Goal: Task Accomplishment & Management: Manage account settings

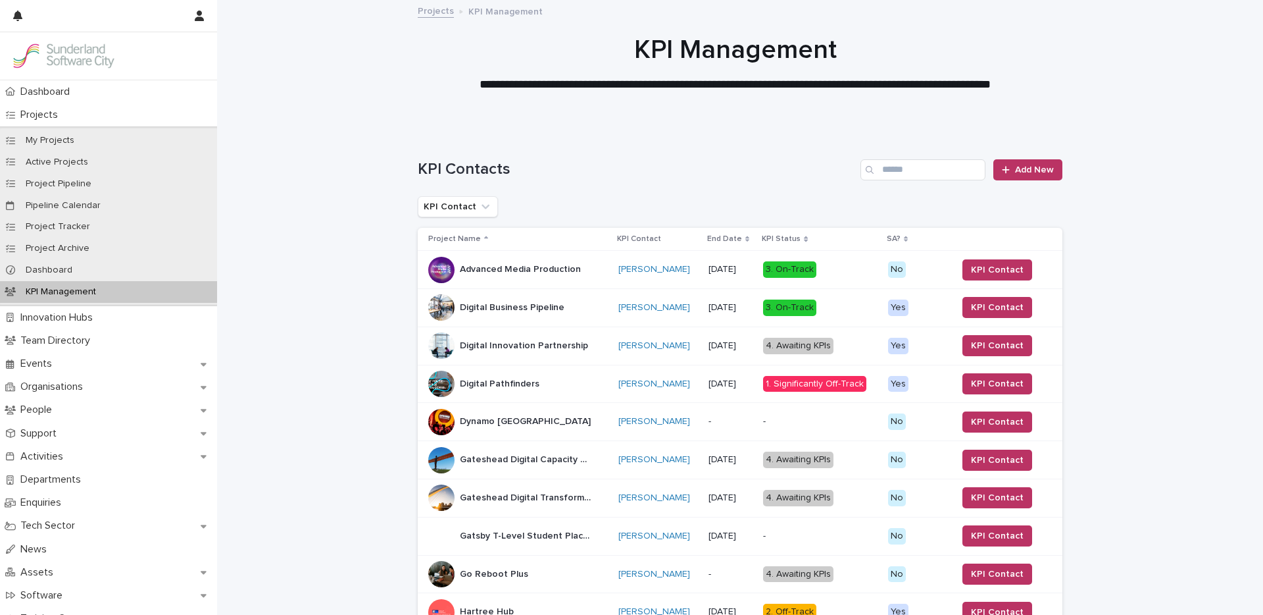
scroll to position [850, 0]
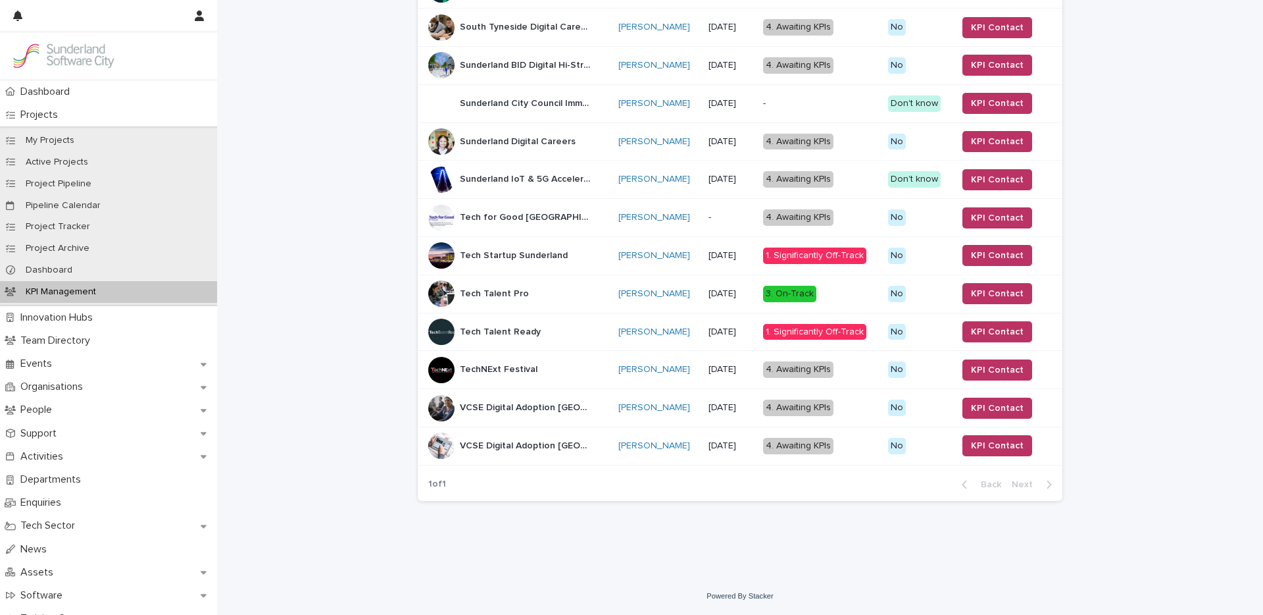
click at [551, 331] on div "Tech Talent Ready Tech Talent Ready" at bounding box center [518, 331] width 180 height 26
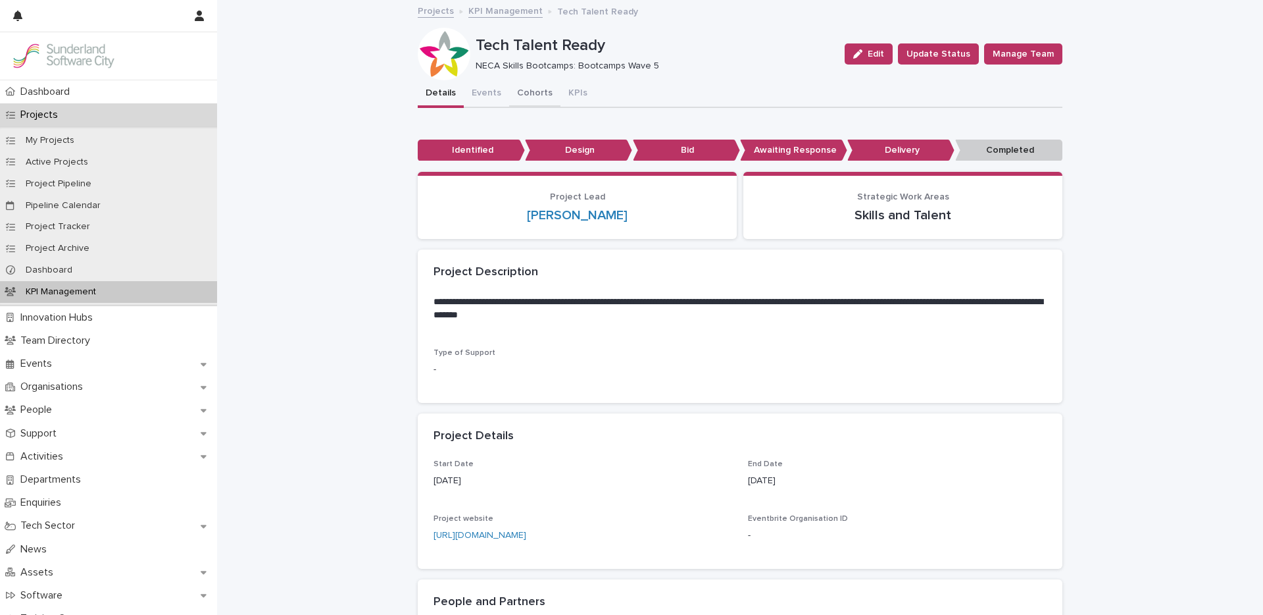
click at [525, 92] on button "Cohorts" at bounding box center [534, 94] width 51 height 28
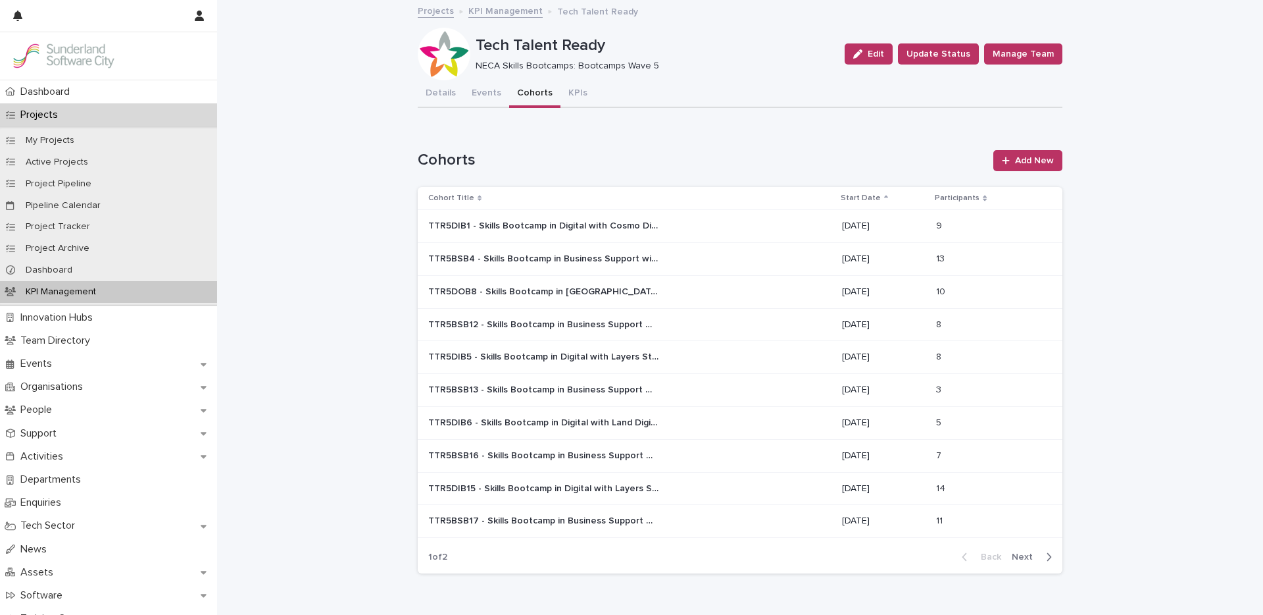
click at [1015, 557] on span "Next" at bounding box center [1026, 556] width 29 height 9
click at [927, 237] on td "7/4/2025" at bounding box center [884, 226] width 94 height 33
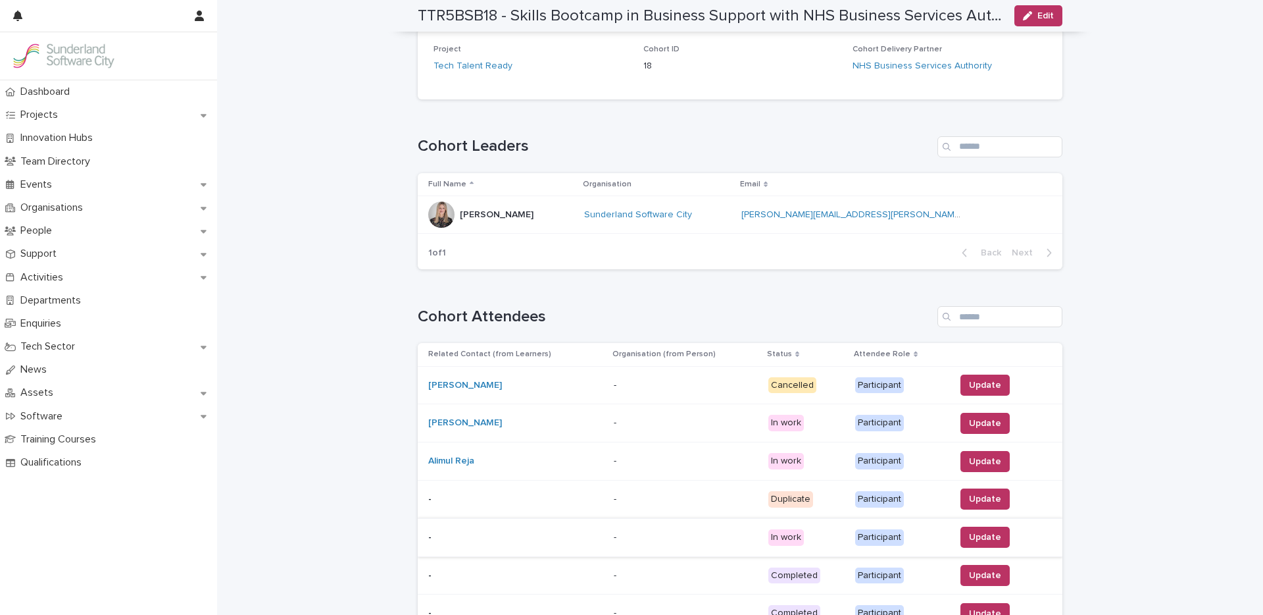
scroll to position [497, 0]
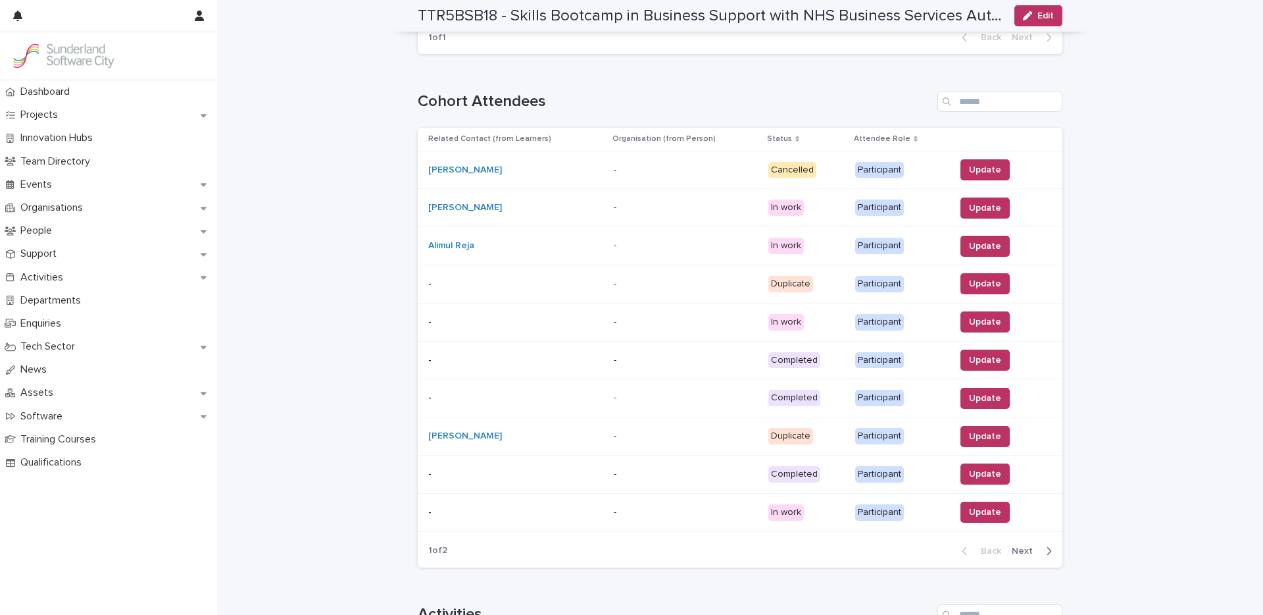
click at [780, 137] on div "Status" at bounding box center [806, 139] width 79 height 14
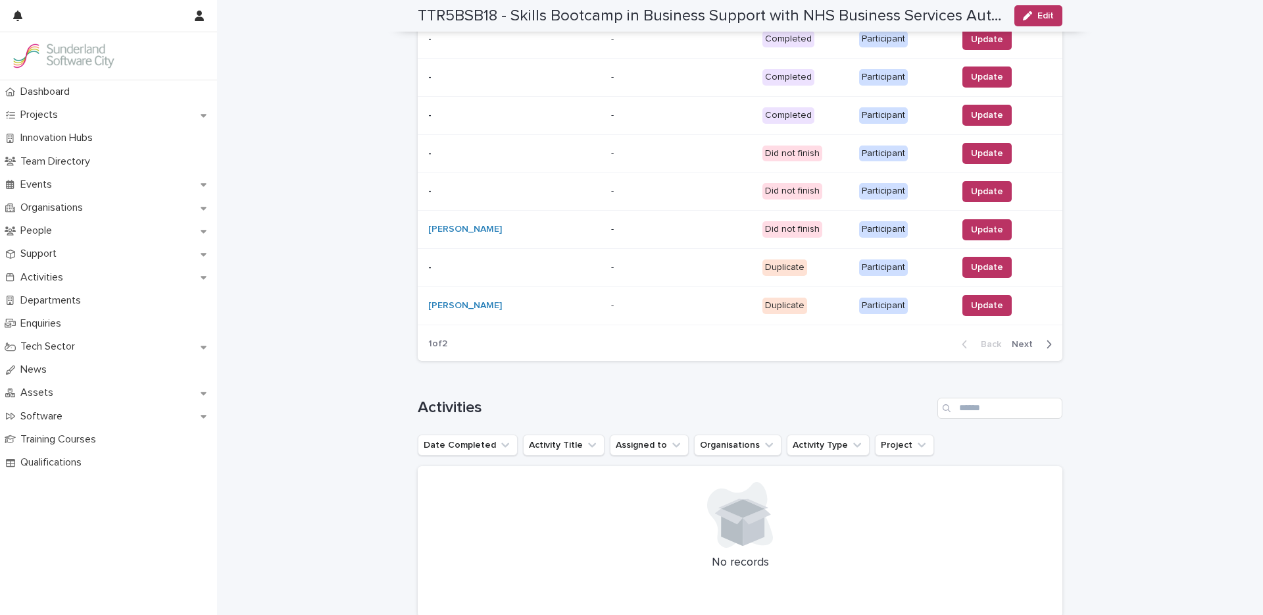
scroll to position [819, 0]
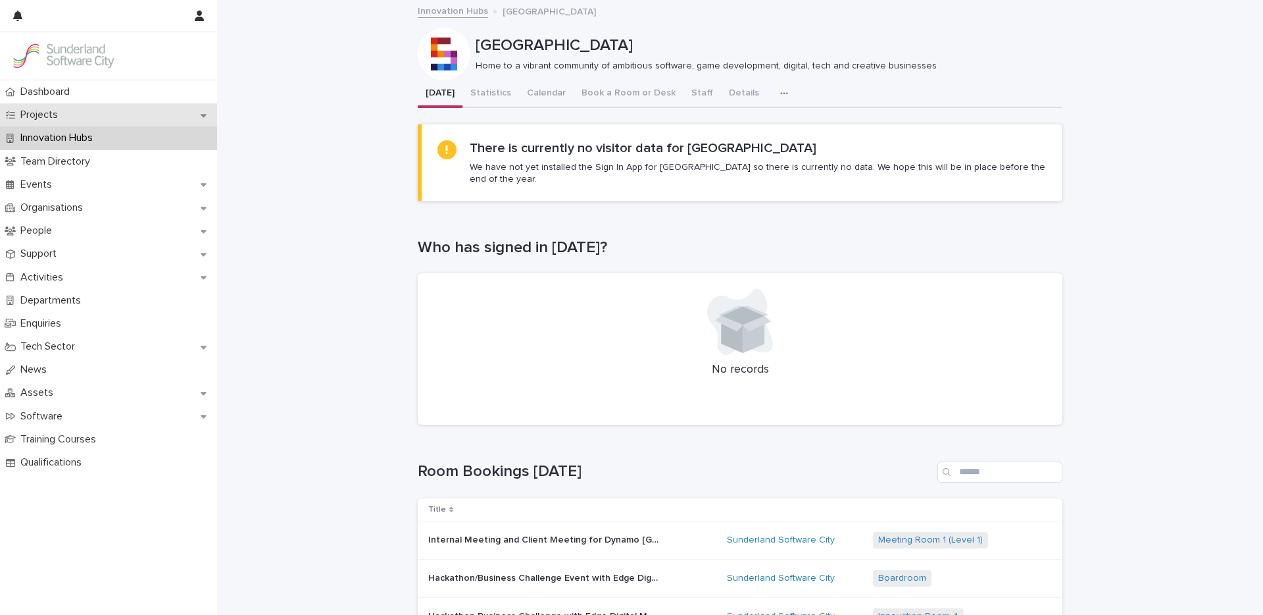
click at [63, 116] on p "Projects" at bounding box center [41, 115] width 53 height 13
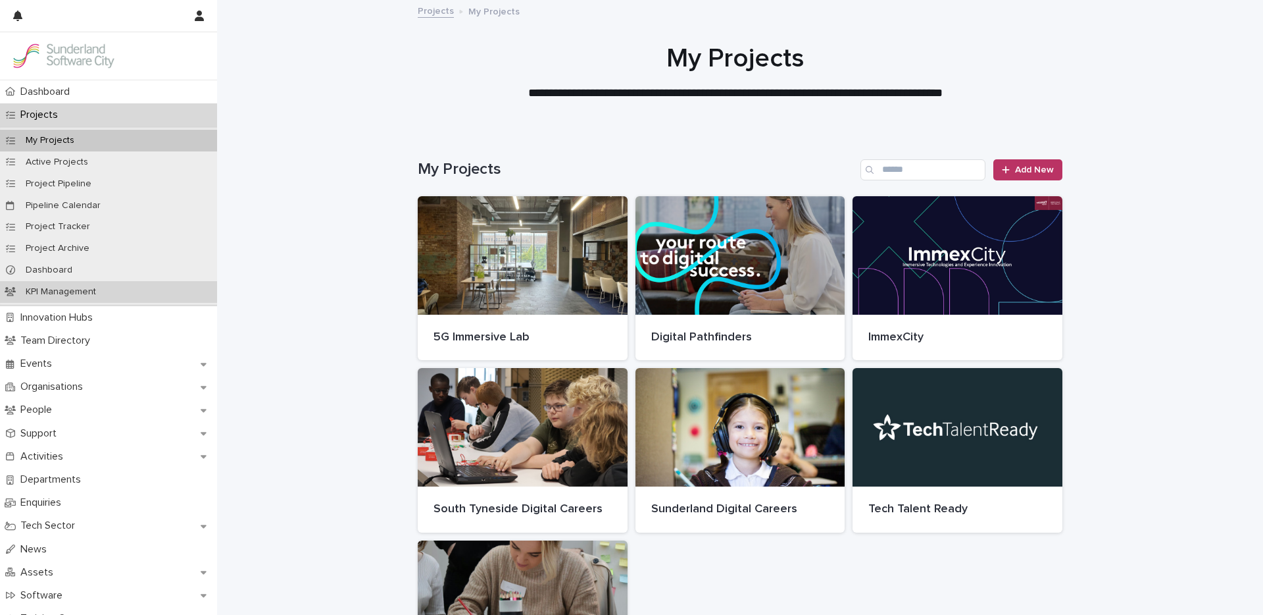
click at [66, 287] on p "KPI Management" at bounding box center [60, 291] width 91 height 11
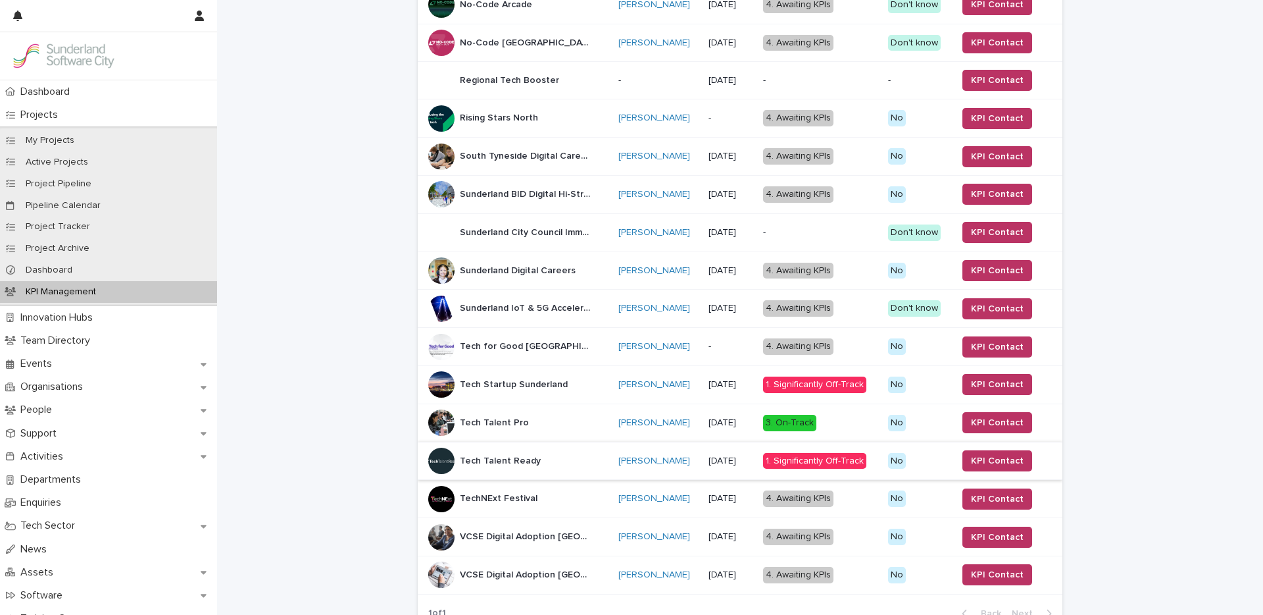
scroll to position [850, 0]
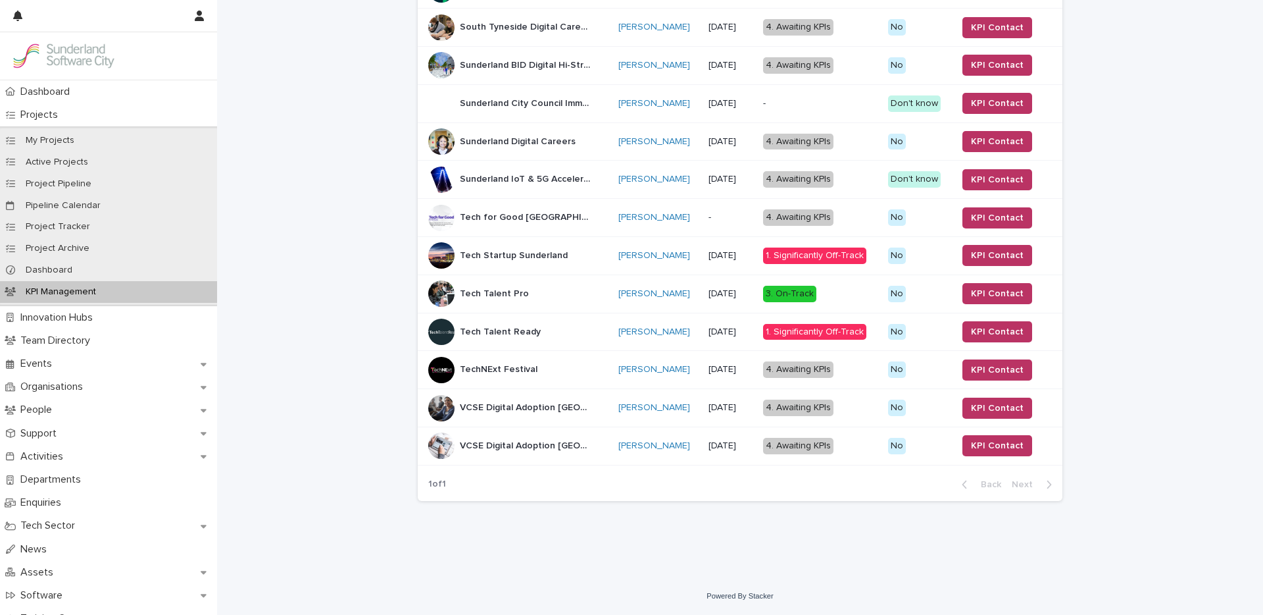
click at [514, 328] on p "Tech Talent Ready" at bounding box center [502, 331] width 84 height 14
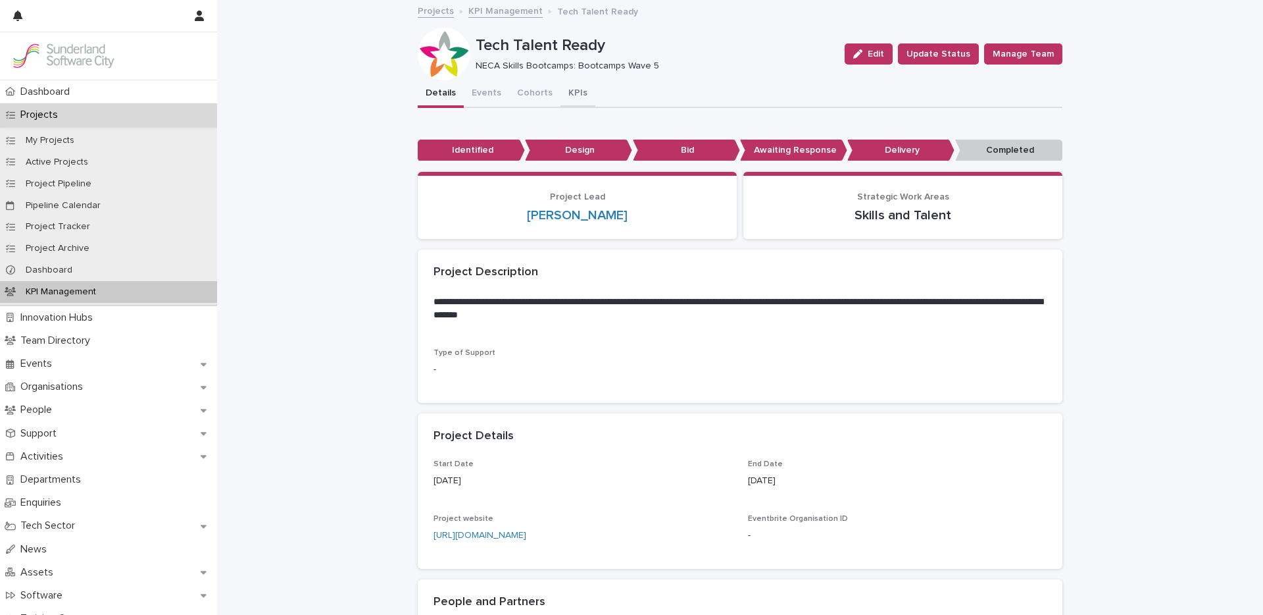
click at [572, 84] on button "KPIs" at bounding box center [578, 94] width 35 height 28
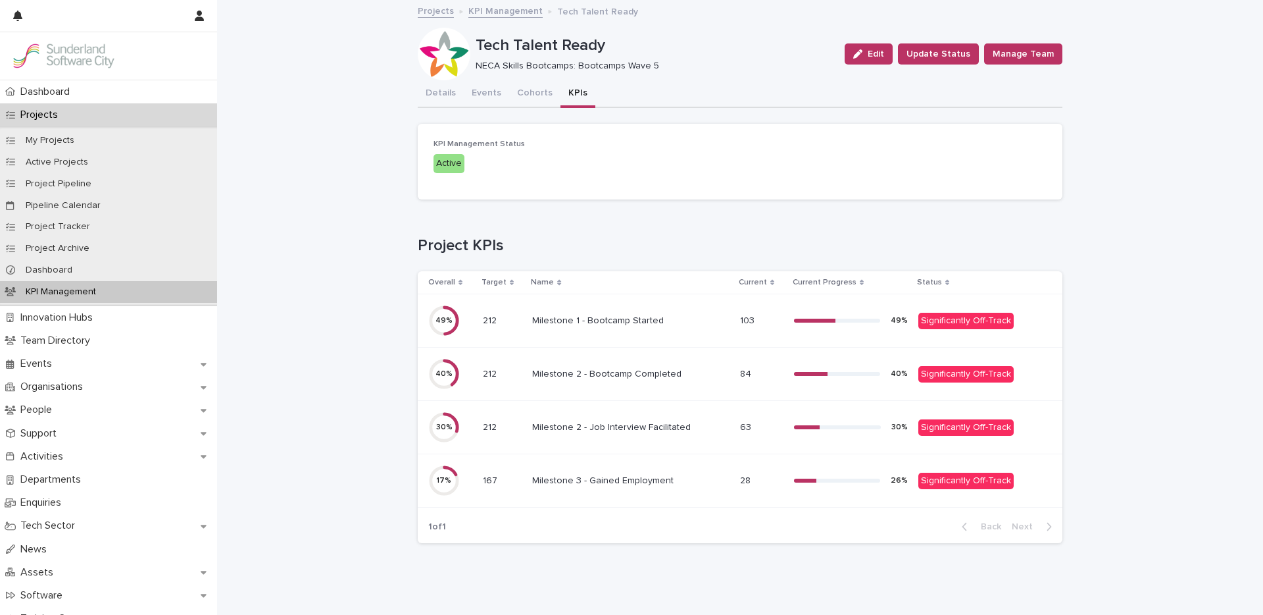
click at [636, 328] on div "Milestone 1 - Bootcamp Started Milestone 1 - Bootcamp Started" at bounding box center [630, 321] width 197 height 22
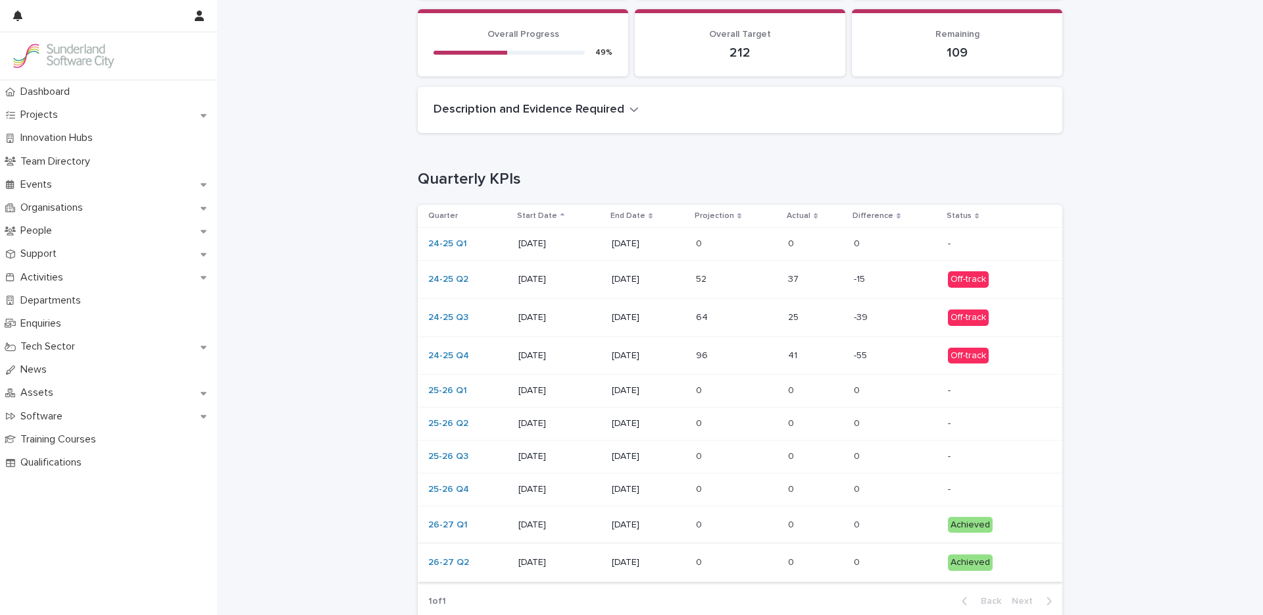
scroll to position [309, 0]
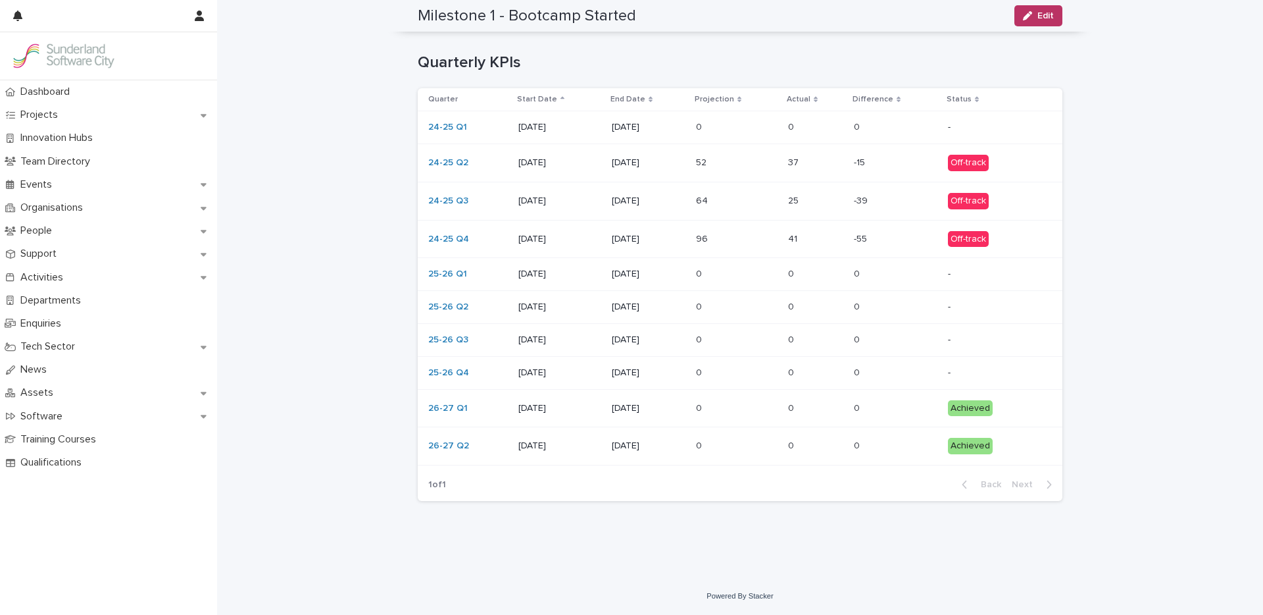
click at [929, 276] on p at bounding box center [896, 273] width 84 height 11
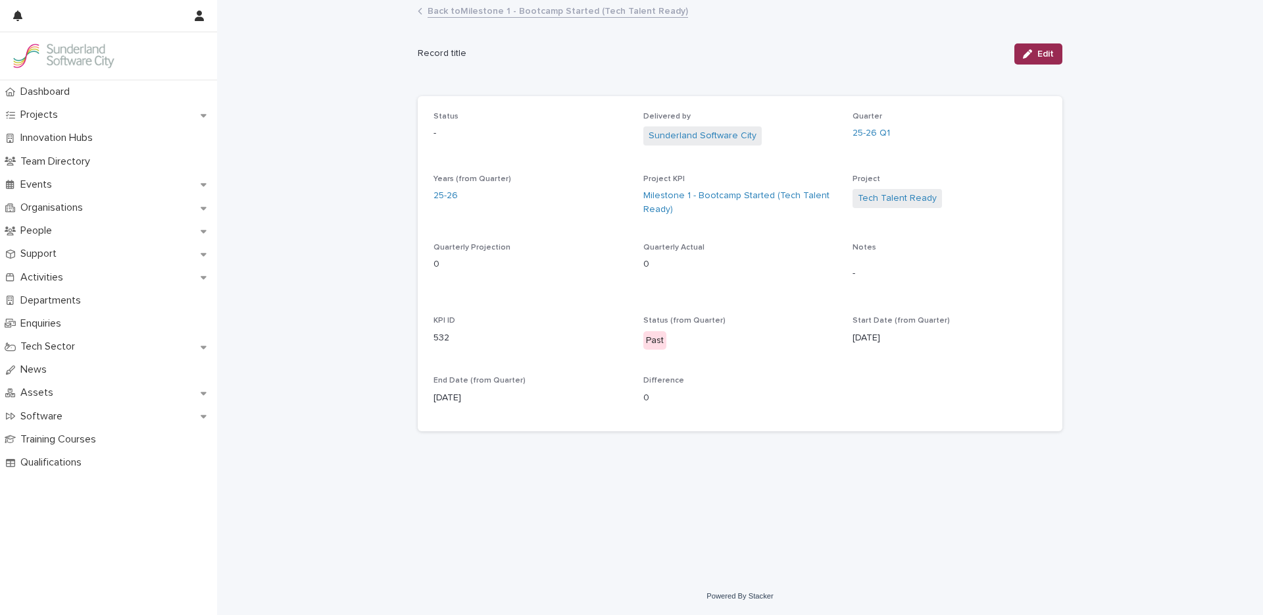
click at [1043, 58] on span "Edit" at bounding box center [1046, 53] width 16 height 9
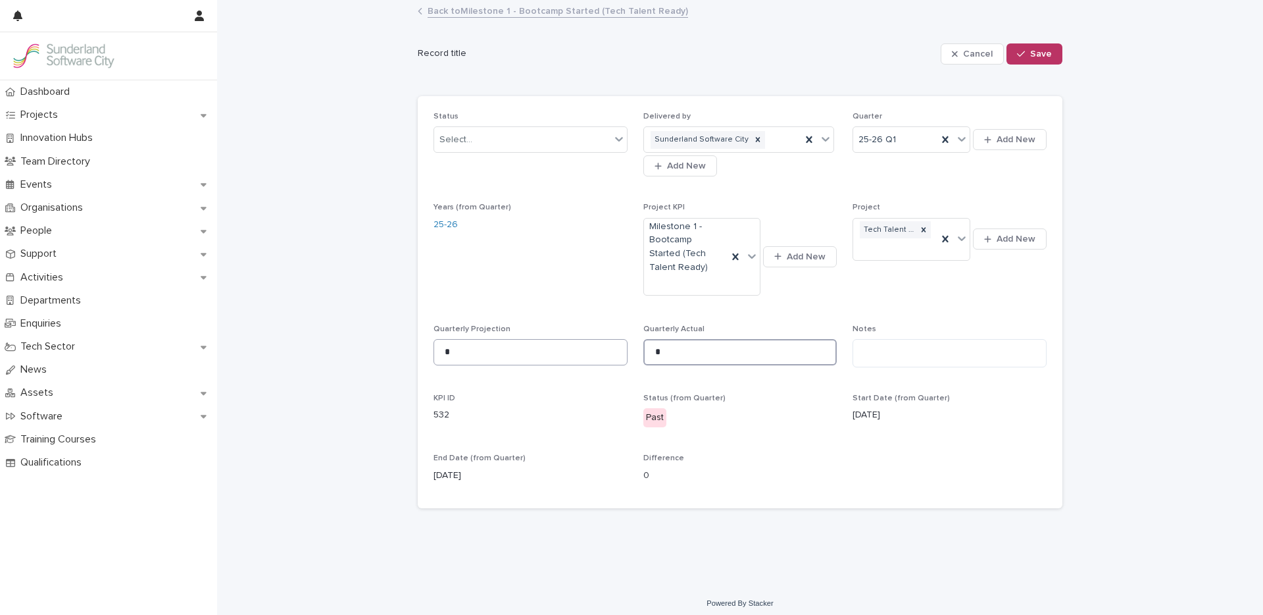
drag, startPoint x: 676, startPoint y: 354, endPoint x: 580, endPoint y: 347, distance: 96.3
click at [614, 350] on div "Status Select... Delivered by Sunderland Software City Add New Quarter 25-26 Q1…" at bounding box center [740, 302] width 613 height 381
type input "**"
drag, startPoint x: 456, startPoint y: 354, endPoint x: 391, endPoint y: 361, distance: 64.8
click at [391, 361] on div "Loading... Saving… Loading... Saving… Cancel Save Record title Cancel Save Sorr…" at bounding box center [740, 293] width 1046 height 584
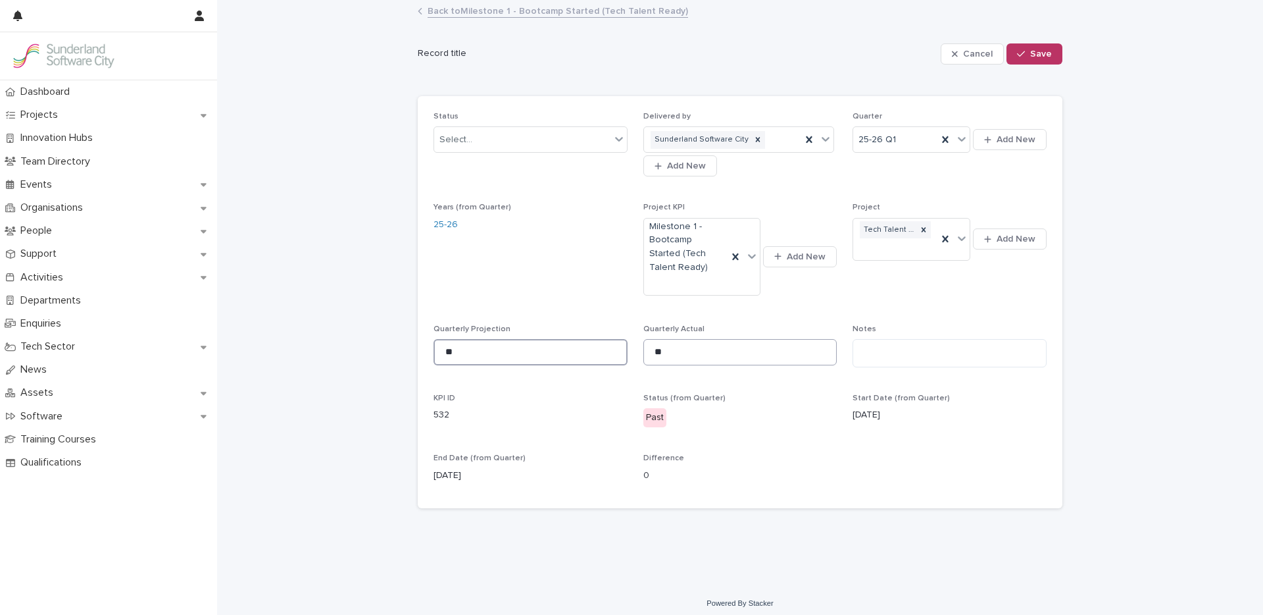
type input "**"
drag, startPoint x: 665, startPoint y: 348, endPoint x: 633, endPoint y: 350, distance: 32.3
click at [633, 350] on div "Status Select... Delivered by Sunderland Software City Add New Quarter 25-26 Q1…" at bounding box center [740, 302] width 613 height 381
type input "*"
type input "**"
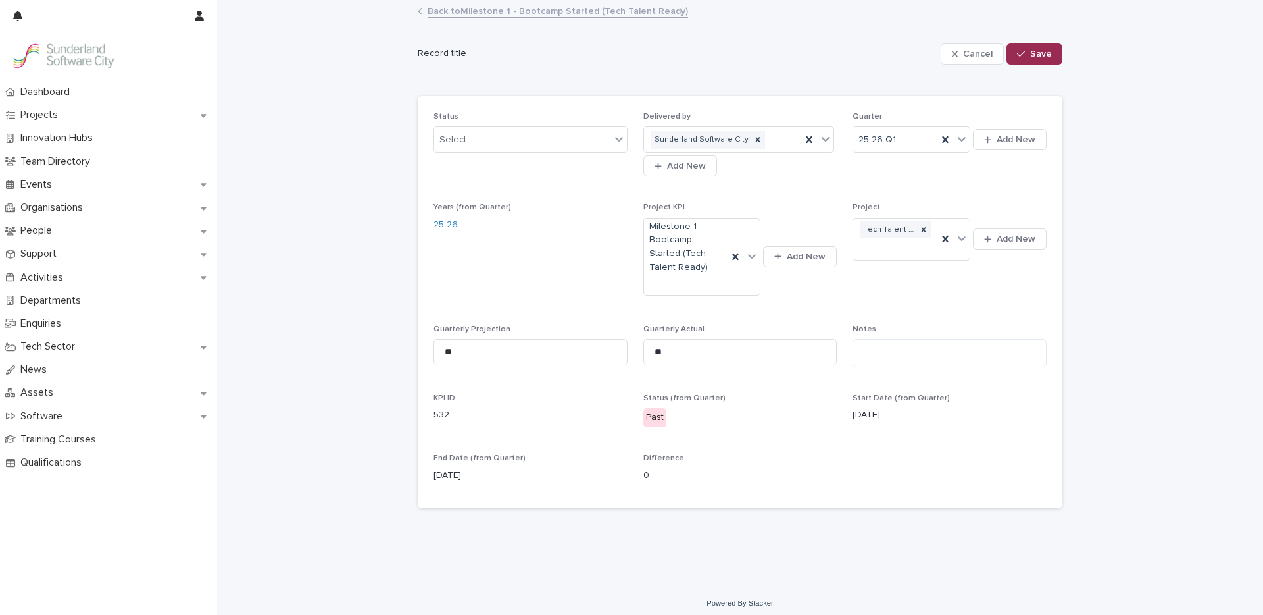
click at [1032, 57] on span "Save" at bounding box center [1041, 53] width 22 height 9
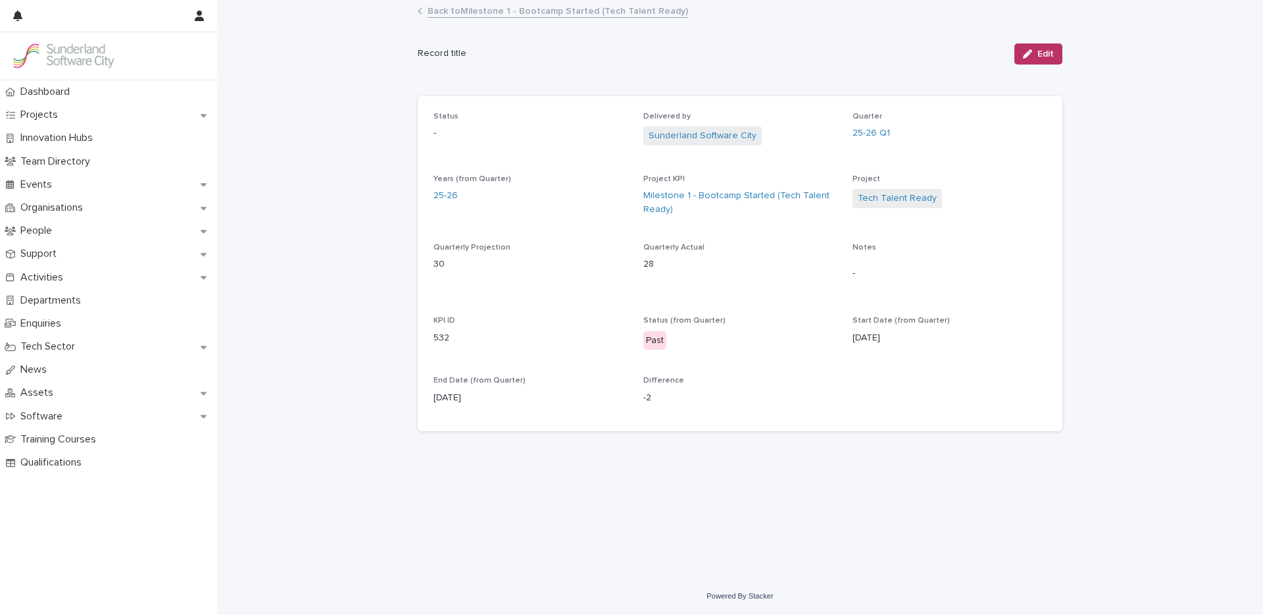
click at [492, 14] on link "Back to Milestone 1 - Bootcamp Started (Tech Talent Ready)" at bounding box center [558, 10] width 261 height 15
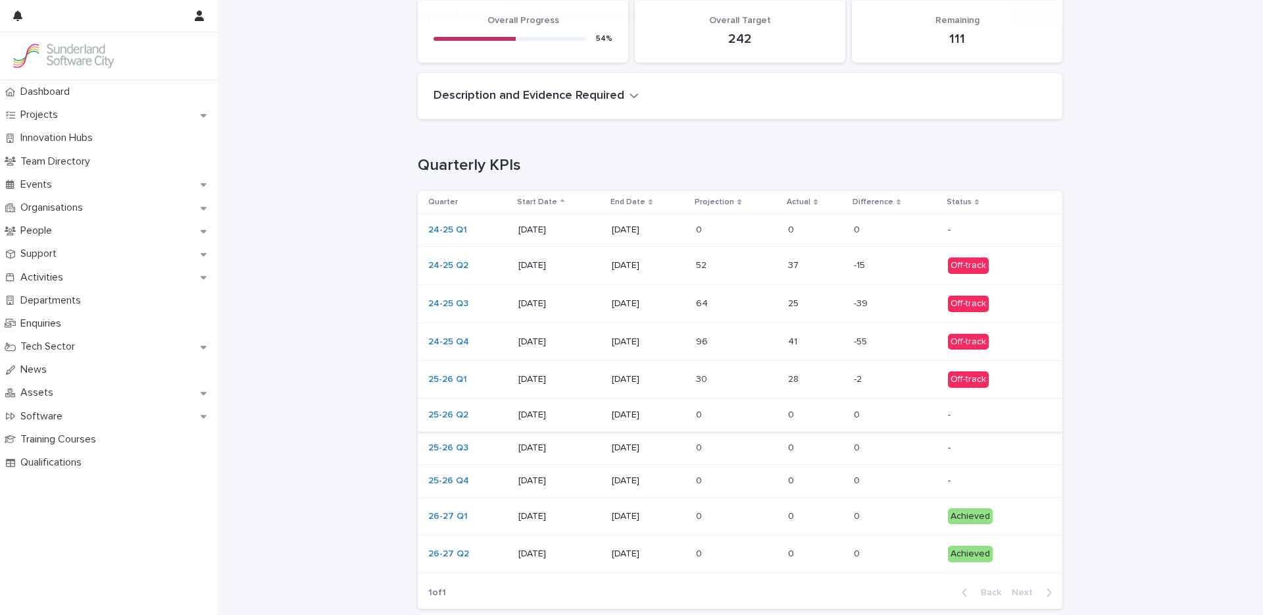
scroll to position [315, 0]
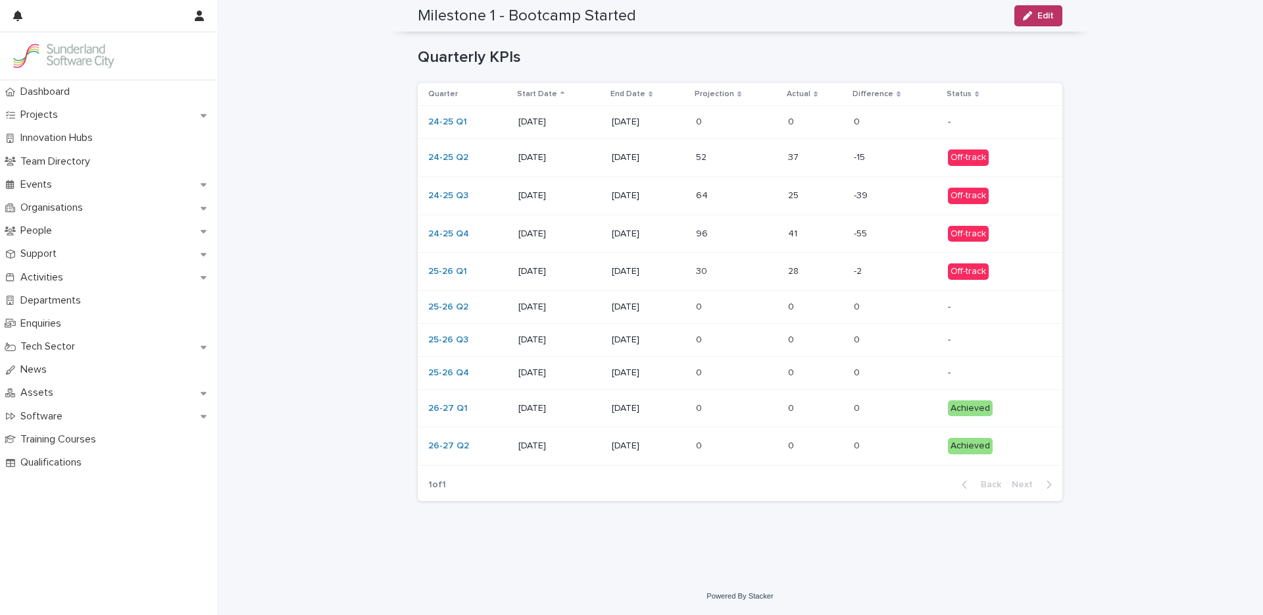
click at [932, 304] on td "0 0" at bounding box center [896, 307] width 94 height 33
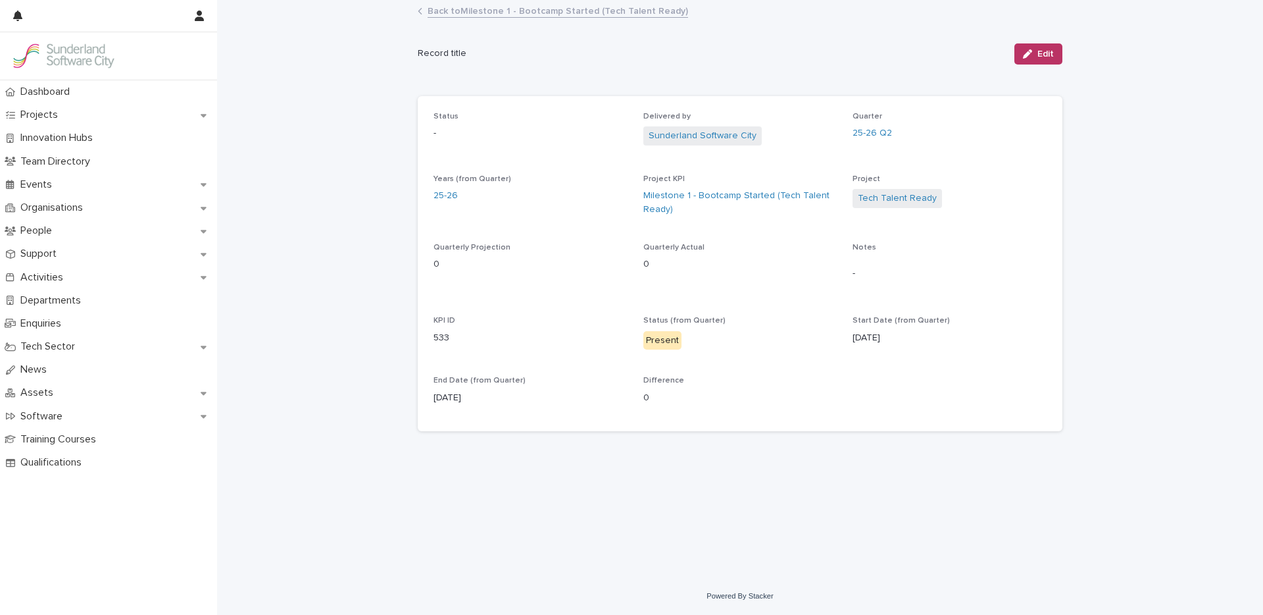
click at [1044, 51] on span "Edit" at bounding box center [1046, 53] width 16 height 9
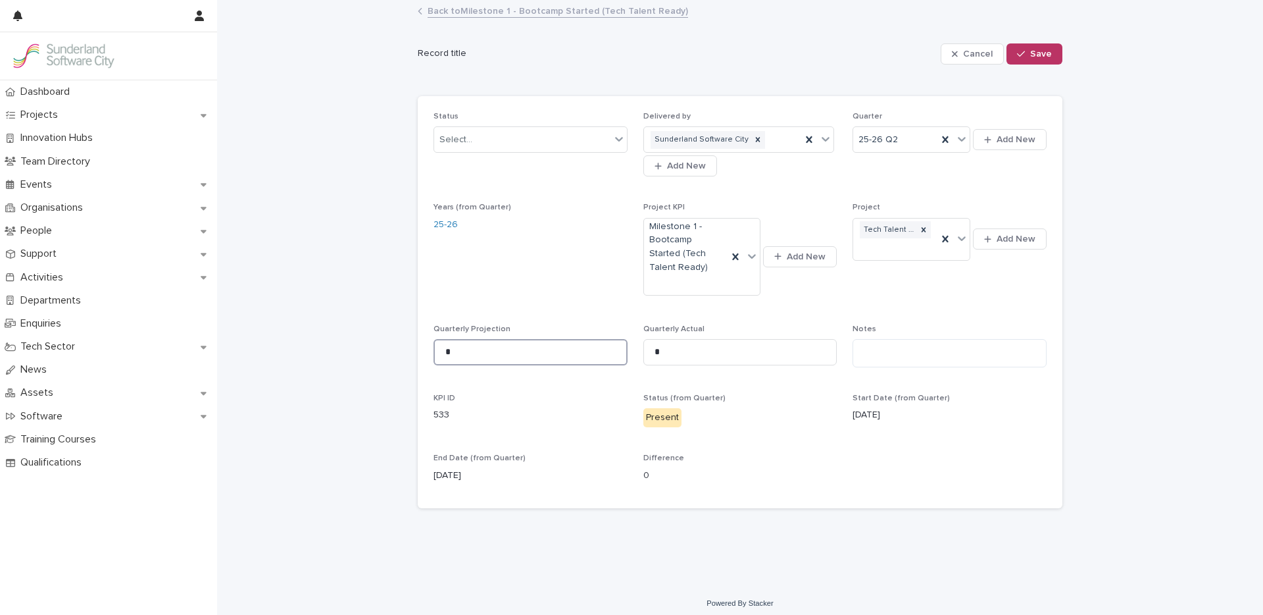
drag, startPoint x: 437, startPoint y: 350, endPoint x: 368, endPoint y: 332, distance: 71.5
click at [374, 335] on div "Loading... Saving… Loading... Saving… Cancel Save Record title Cancel Save Sorr…" at bounding box center [740, 293] width 1046 height 584
type input "**"
click at [679, 354] on input "*" at bounding box center [740, 352] width 194 height 26
type input "**"
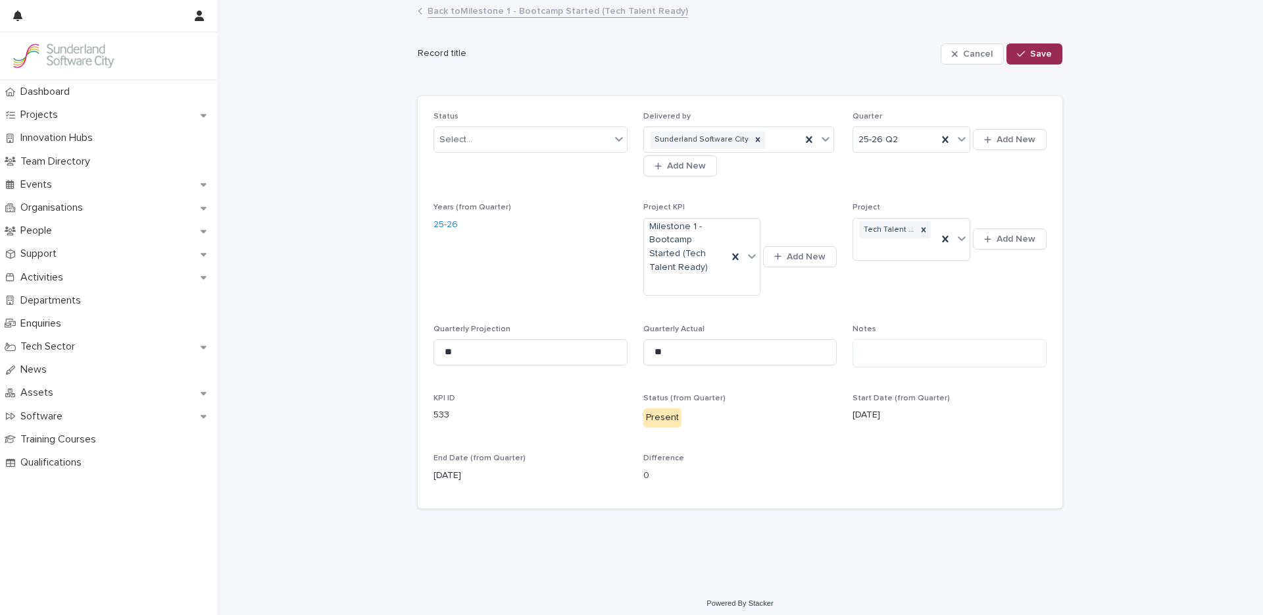
click at [1019, 53] on icon "button" at bounding box center [1021, 54] width 8 height 6
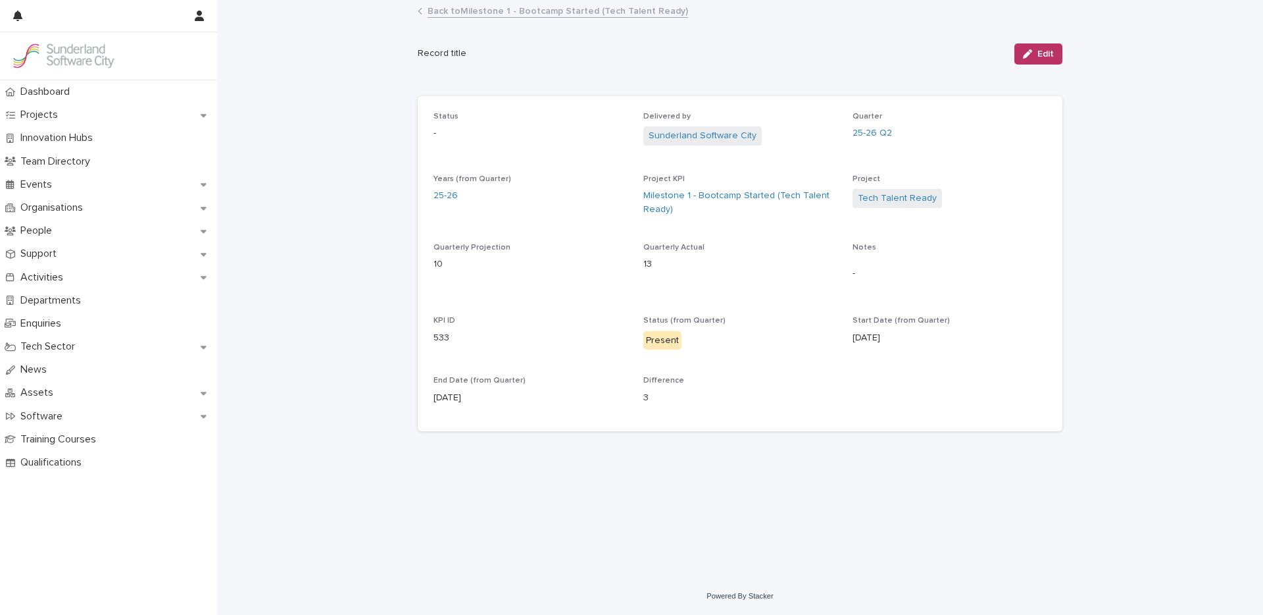
click at [479, 13] on link "Back to Milestone 1 - Bootcamp Started (Tech Talent Ready)" at bounding box center [558, 10] width 261 height 15
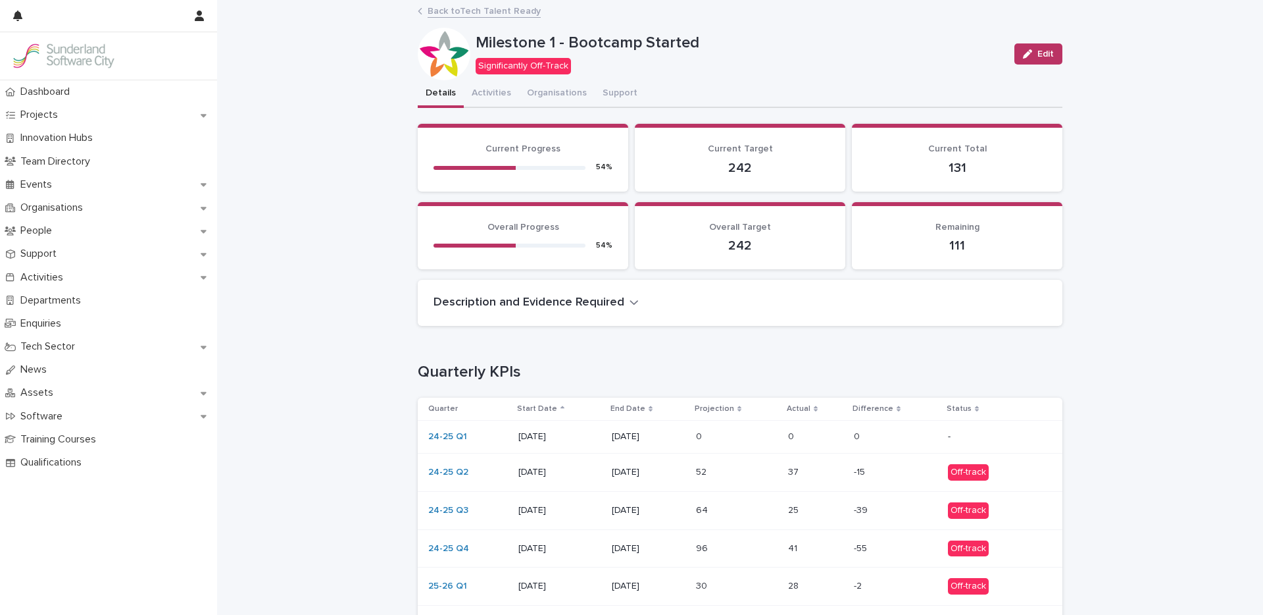
scroll to position [238, 0]
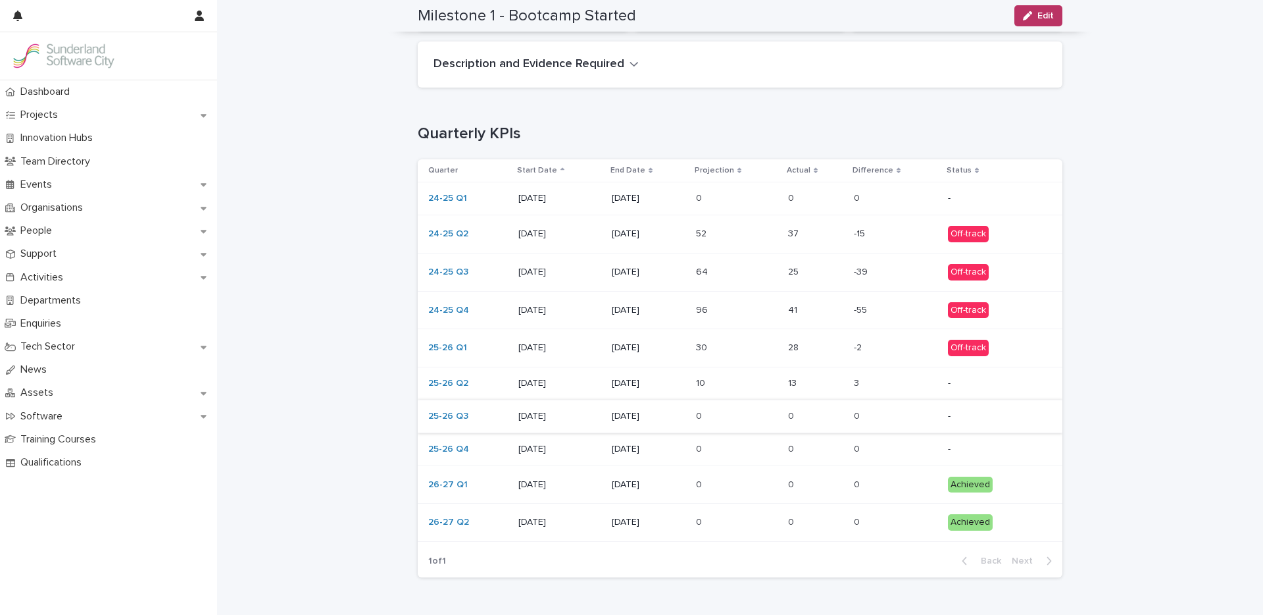
click at [905, 379] on p at bounding box center [896, 383] width 84 height 11
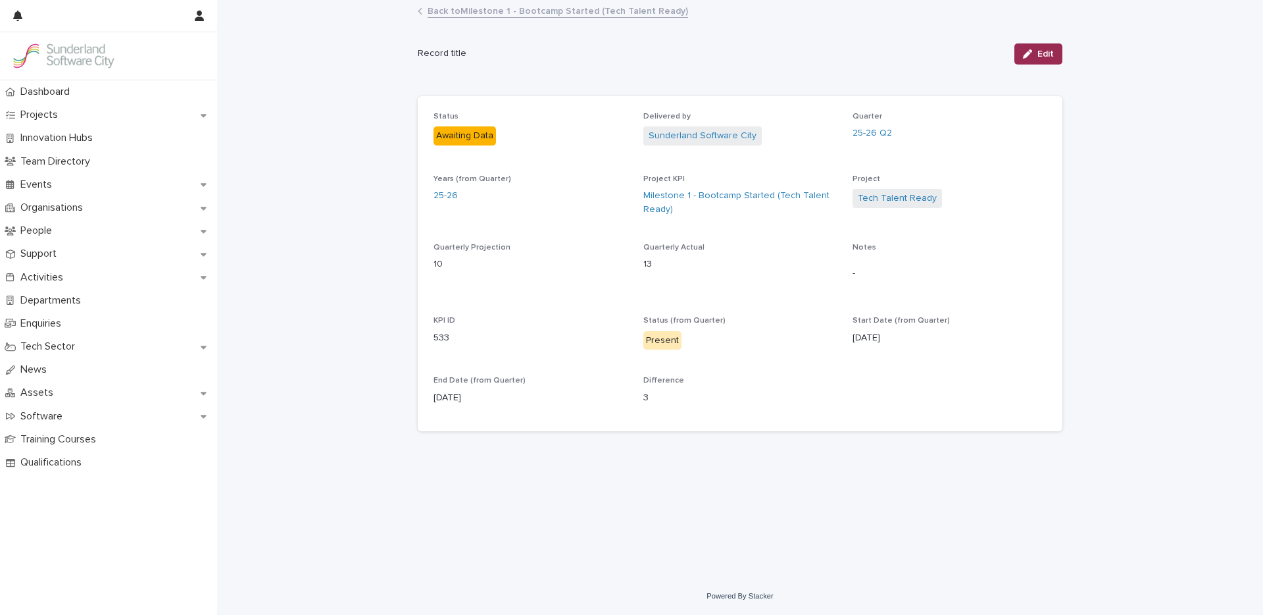
click at [1046, 51] on span "Edit" at bounding box center [1046, 53] width 16 height 9
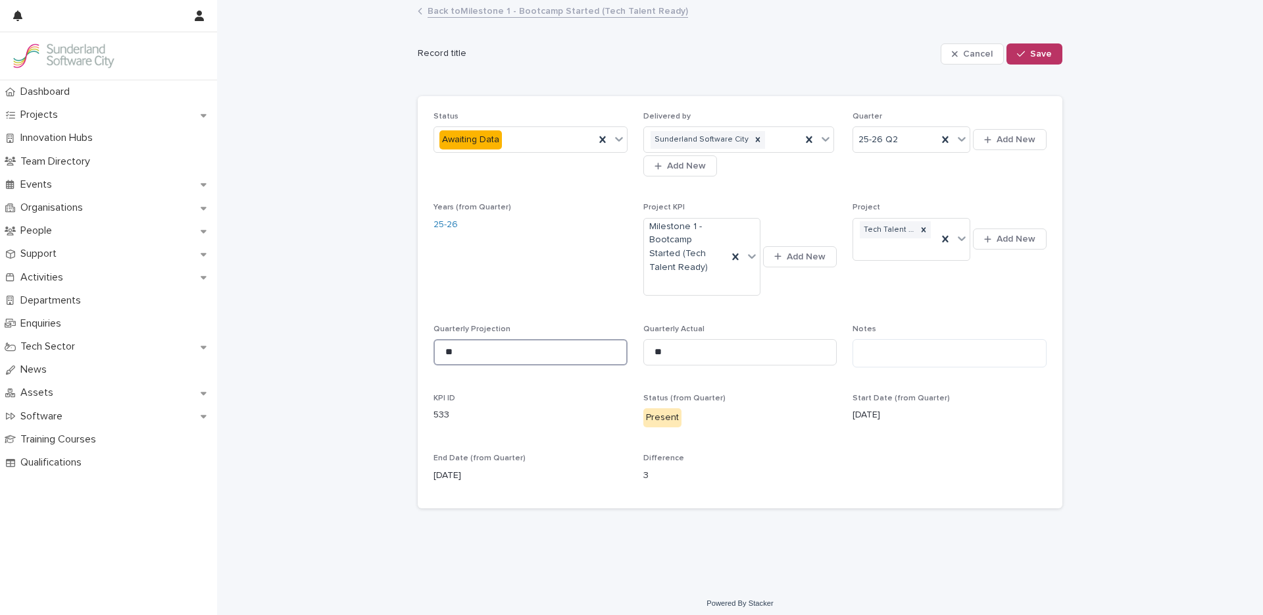
drag, startPoint x: 459, startPoint y: 347, endPoint x: 353, endPoint y: 332, distance: 107.0
click at [402, 338] on div "Loading... Saving… Loading... Saving… Cancel Save Record title Cancel Save Sorr…" at bounding box center [740, 293] width 1046 height 584
type input "**"
click at [1045, 51] on span "Save" at bounding box center [1041, 53] width 22 height 9
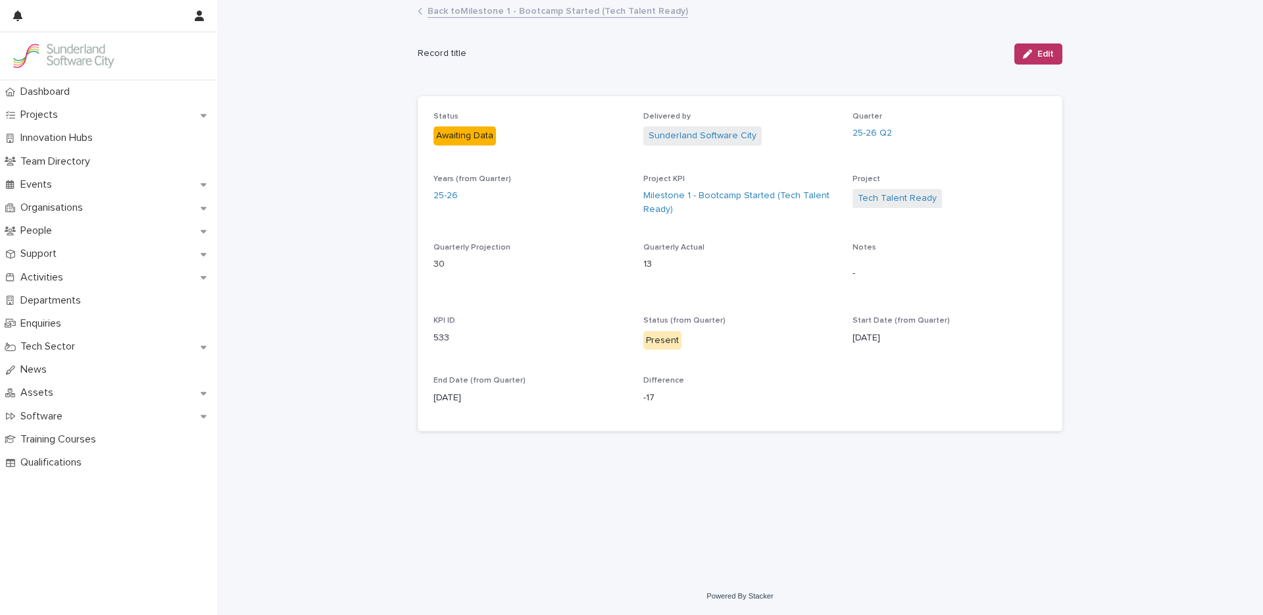
click at [533, 9] on link "Back to Milestone 1 - Bootcamp Started (Tech Talent Ready)" at bounding box center [558, 10] width 261 height 15
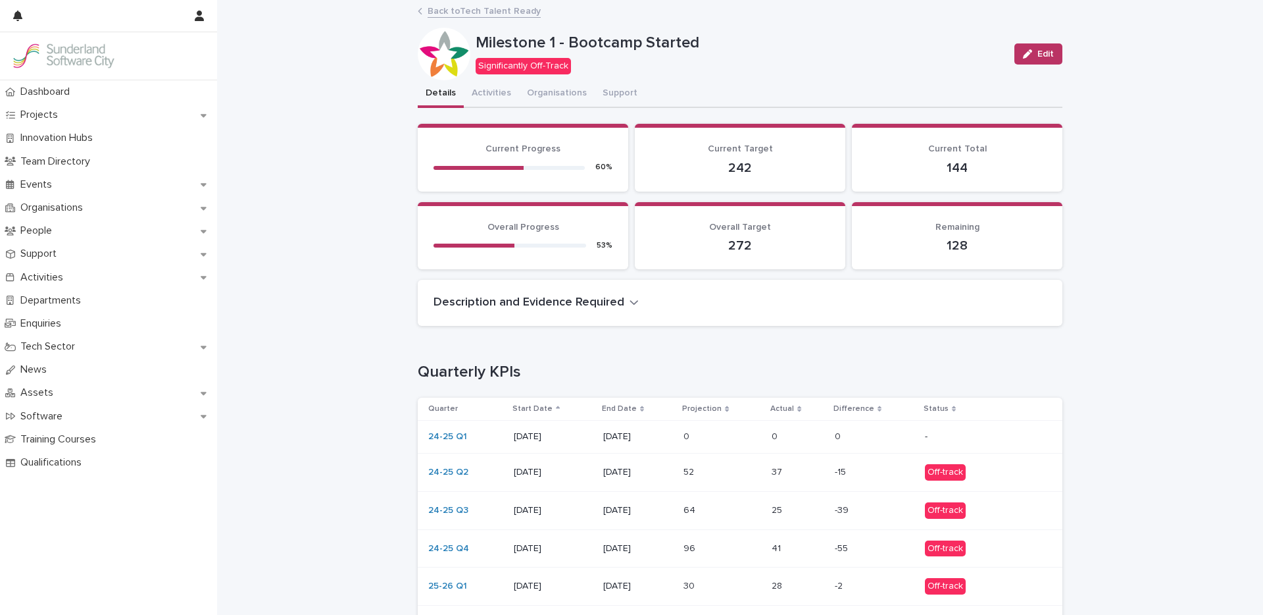
click at [478, 14] on link "Back to Tech Talent Ready" at bounding box center [484, 10] width 113 height 15
